Goal: Find contact information: Find contact information

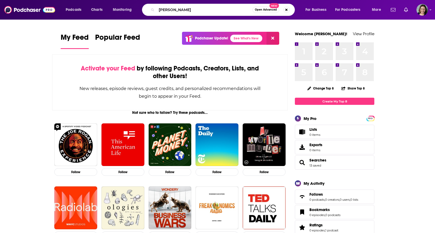
type input "[PERSON_NAME]"
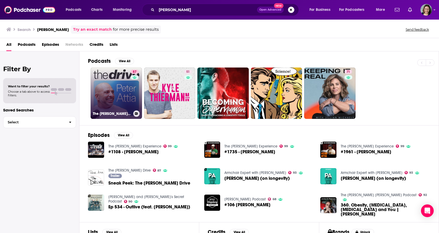
click at [126, 87] on link "[STREET_ADDRESS][PERSON_NAME]" at bounding box center [116, 92] width 51 height 51
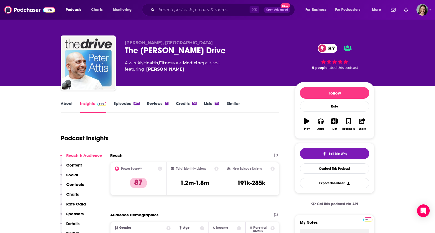
click at [67, 102] on link "About" at bounding box center [67, 107] width 12 height 12
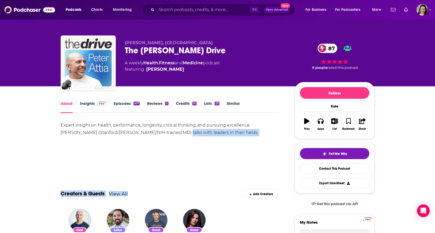
drag, startPoint x: 59, startPoint y: 124, endPoint x: 155, endPoint y: 130, distance: 96.0
click at [219, 131] on div "Expert insight on health, performance, longevity, critical thinking, and pursui…" at bounding box center [170, 128] width 218 height 15
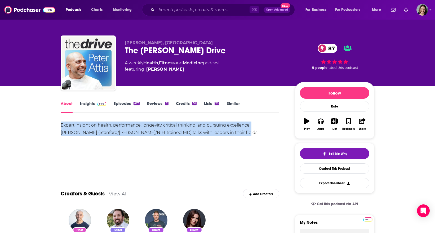
drag, startPoint x: 223, startPoint y: 132, endPoint x: 61, endPoint y: 124, distance: 161.6
click at [61, 124] on div "Expert insight on health, performance, longevity, critical thinking, and pursui…" at bounding box center [170, 128] width 218 height 15
copy div "Expert insight on health, performance, longevity, critical thinking, and pursui…"
click at [89, 102] on link "Insights" at bounding box center [93, 107] width 26 height 12
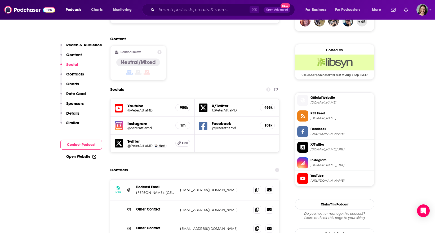
scroll to position [411, 0]
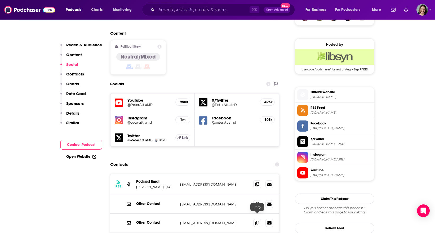
click at [258, 182] on icon at bounding box center [257, 184] width 4 height 4
click at [141, 120] on h5 "@peterattiamd" at bounding box center [149, 122] width 44 height 4
